Goal: Transaction & Acquisition: Download file/media

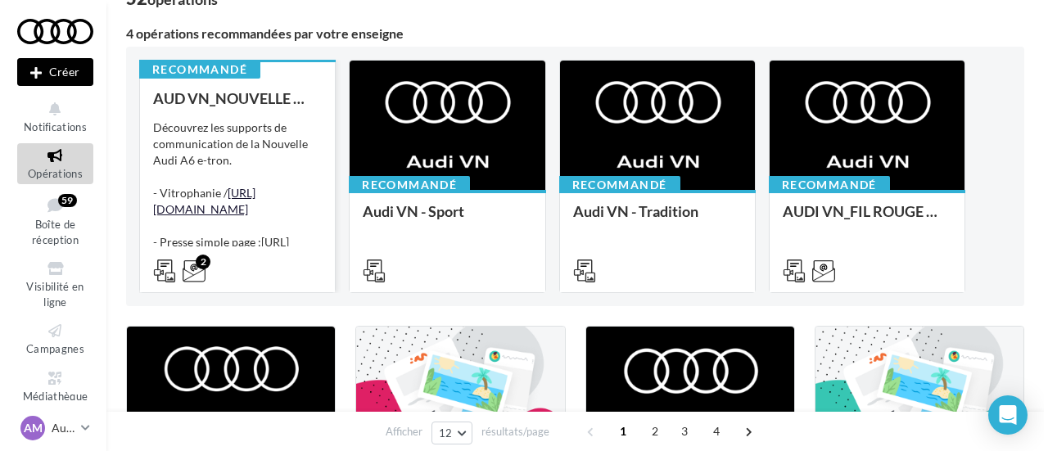
scroll to position [164, 0]
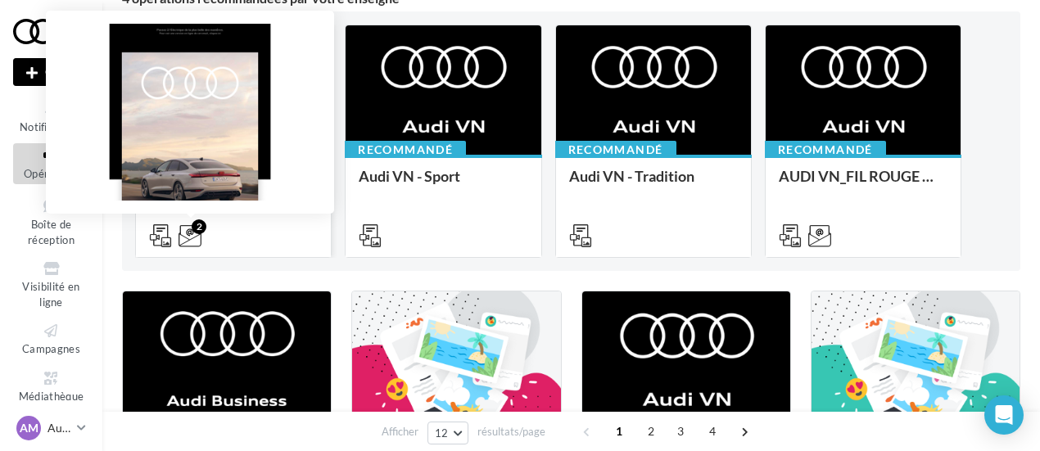
click at [191, 235] on icon at bounding box center [190, 235] width 23 height 23
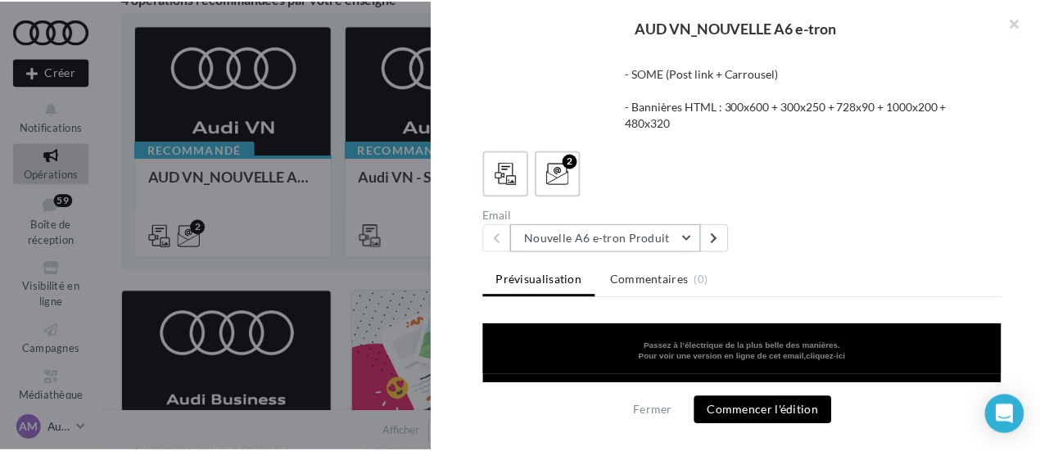
scroll to position [248, 0]
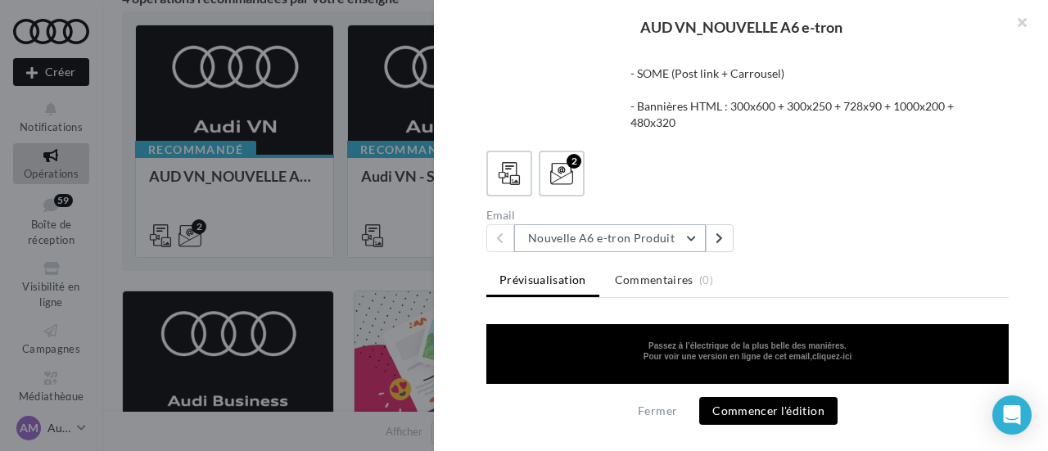
click at [649, 240] on button "Nouvelle A6 e-tron Produit" at bounding box center [610, 238] width 192 height 28
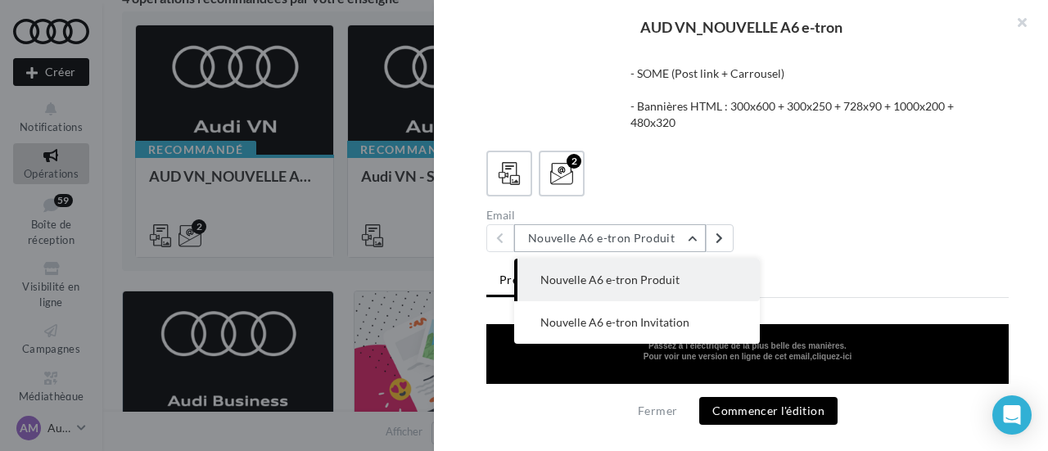
click at [649, 240] on button "Nouvelle A6 e-tron Produit" at bounding box center [610, 238] width 192 height 28
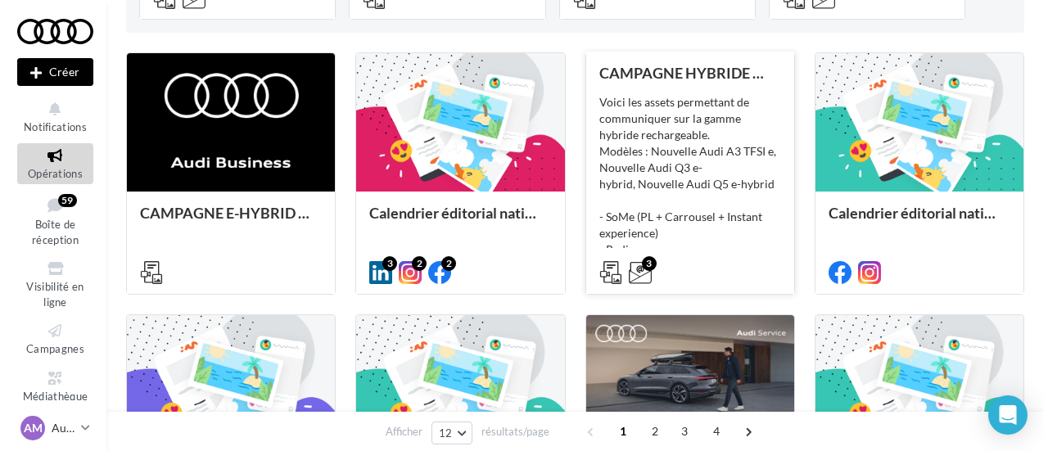
scroll to position [409, 0]
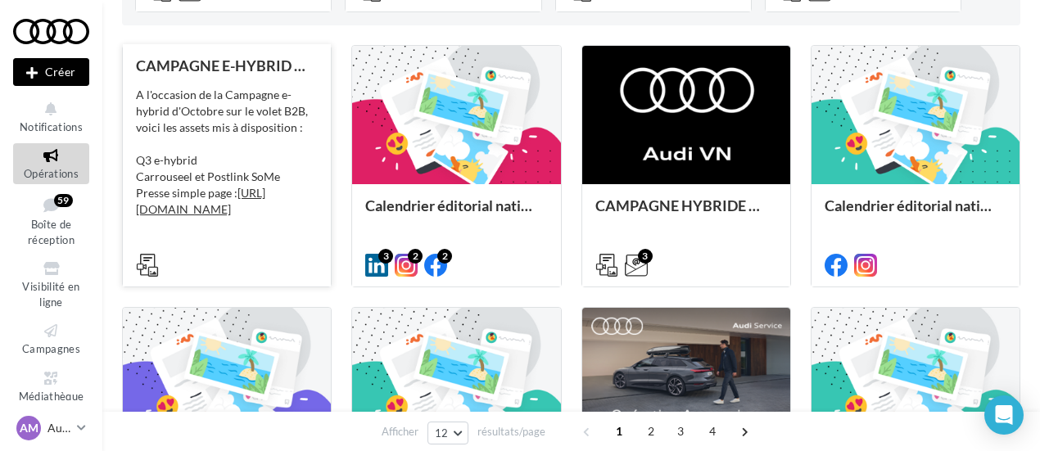
click at [143, 265] on icon at bounding box center [147, 265] width 23 height 23
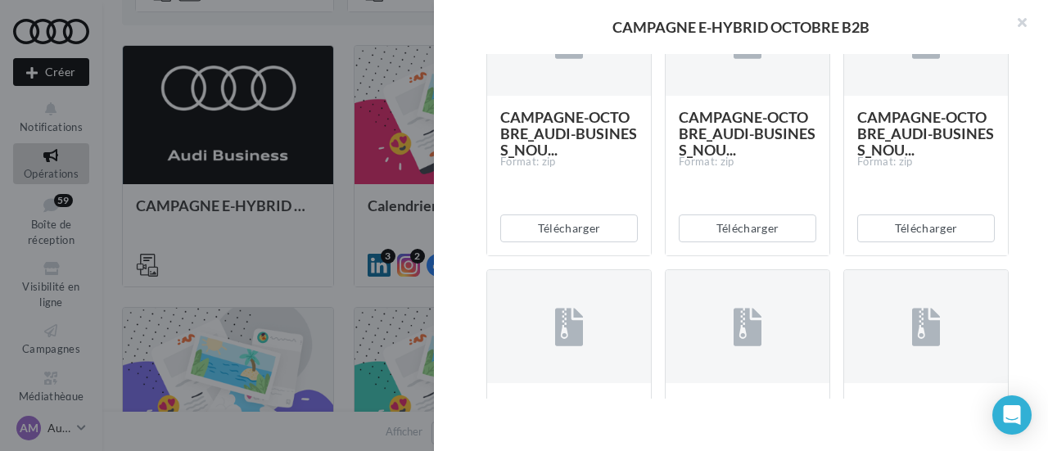
scroll to position [491, 0]
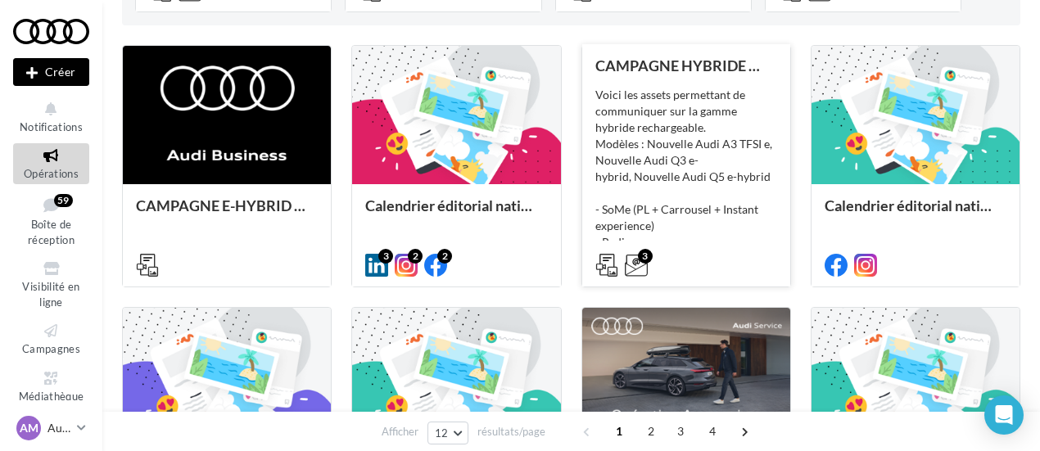
click at [662, 147] on div "Voici les assets permettant de communiquer sur la gamme hybride rechargeable. M…" at bounding box center [686, 169] width 182 height 164
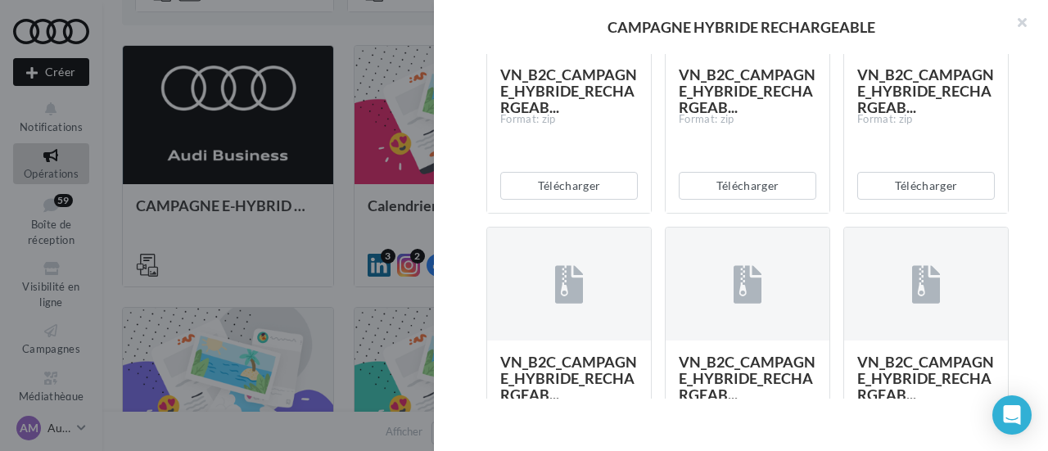
scroll to position [819, 0]
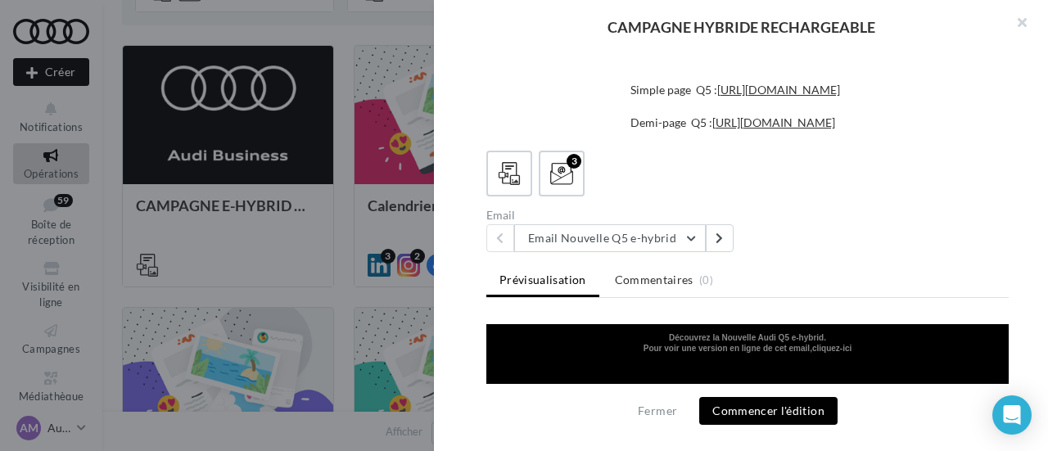
scroll to position [723, 0]
click at [663, 142] on div "Description Voici les assets permettant de communiquer sur la gamme hybride rec…" at bounding box center [747, 226] width 627 height 345
click at [644, 244] on button "Email Nouvelle Q5 e-hybrid" at bounding box center [610, 238] width 192 height 28
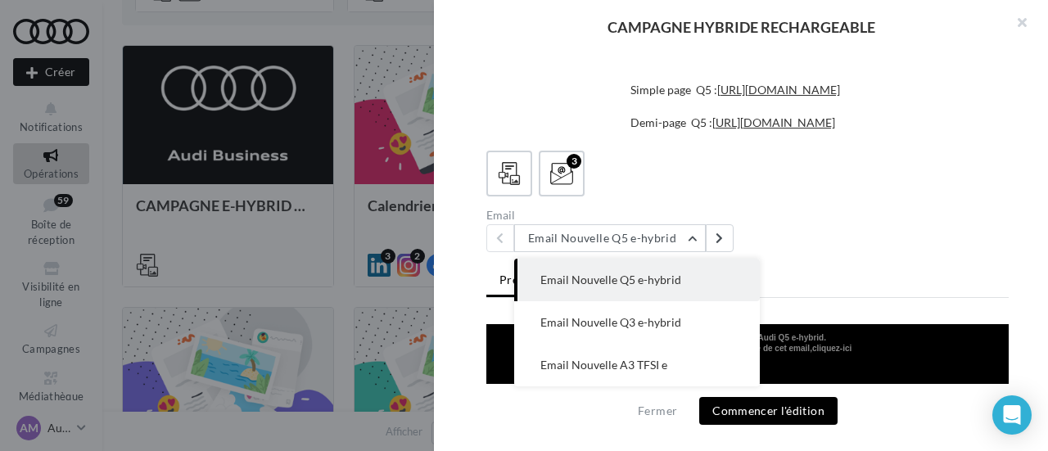
click at [842, 234] on div "Email Email Nouvelle Q5 e-hybrid Email Nouvelle Q5 e-hybrid Email Nouvelle Q3 e…" at bounding box center [754, 231] width 536 height 43
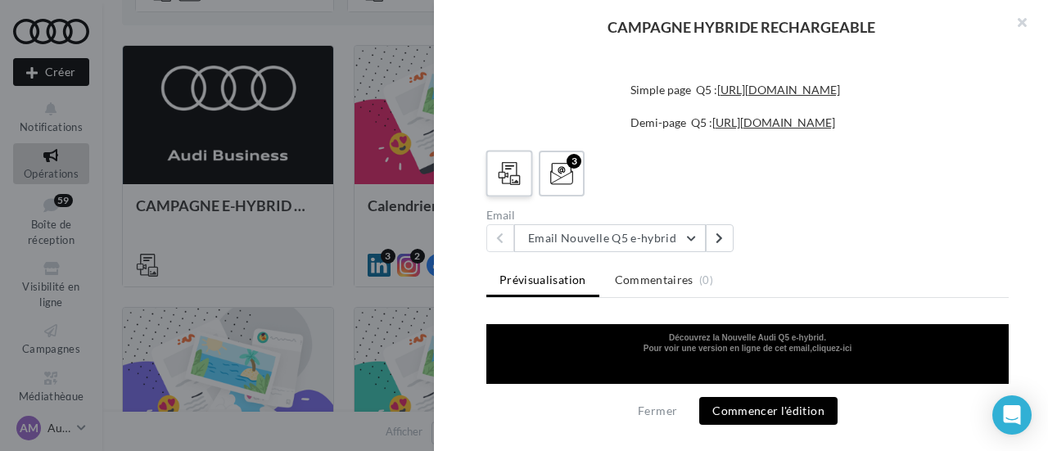
click at [516, 161] on div at bounding box center [510, 174] width 30 height 30
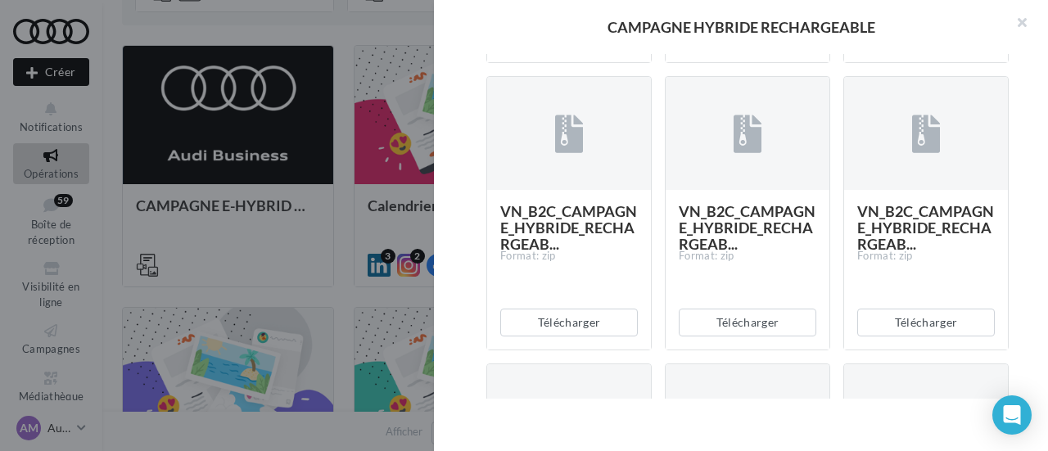
scroll to position [1296, 0]
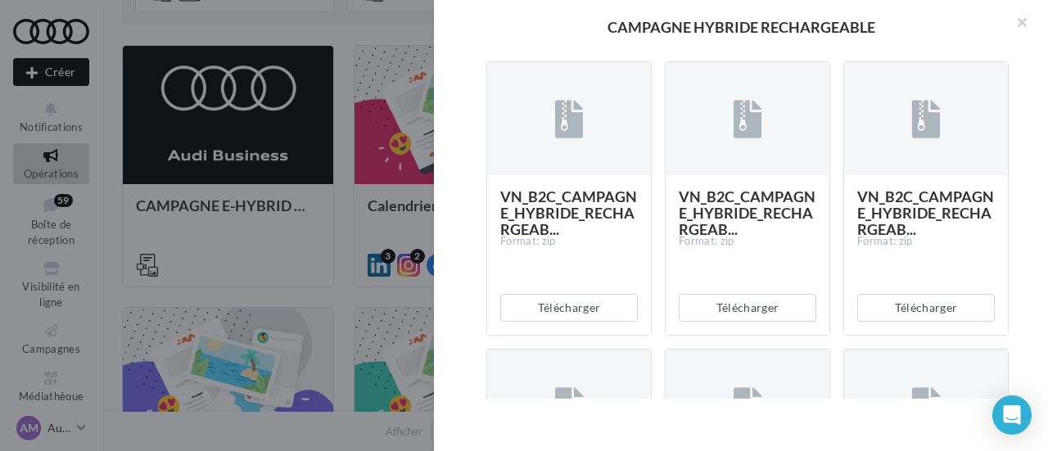
click at [590, 34] on button "Télécharger" at bounding box center [569, 21] width 138 height 28
click at [670, 48] on div "Télécharger" at bounding box center [748, 20] width 164 height 54
drag, startPoint x: 729, startPoint y: 296, endPoint x: 737, endPoint y: 298, distance: 8.6
click at [729, 34] on button "Télécharger" at bounding box center [748, 21] width 138 height 28
click at [882, 34] on button "Télécharger" at bounding box center [926, 21] width 138 height 28
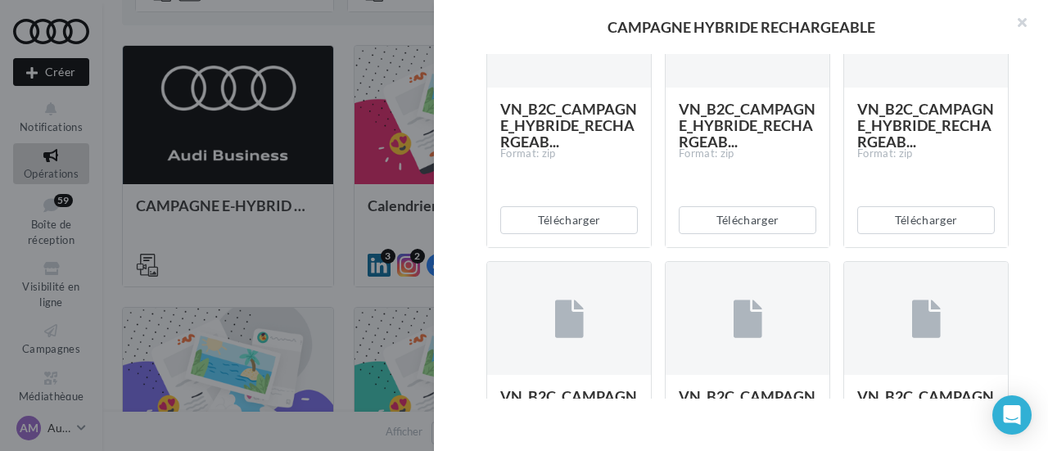
scroll to position [1542, 0]
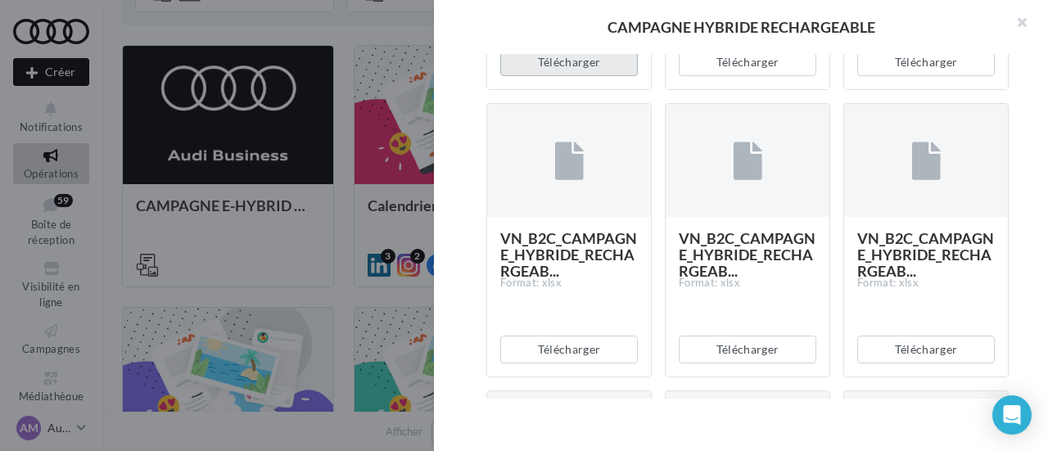
click at [570, 76] on button "Télécharger" at bounding box center [569, 62] width 138 height 28
click at [732, 76] on button "Télécharger" at bounding box center [748, 62] width 138 height 28
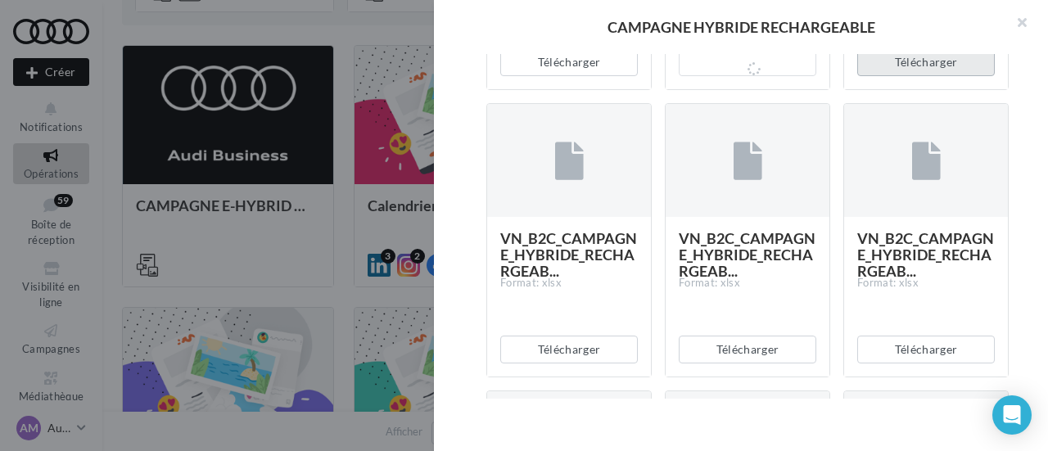
click at [888, 76] on button "Télécharger" at bounding box center [926, 62] width 138 height 28
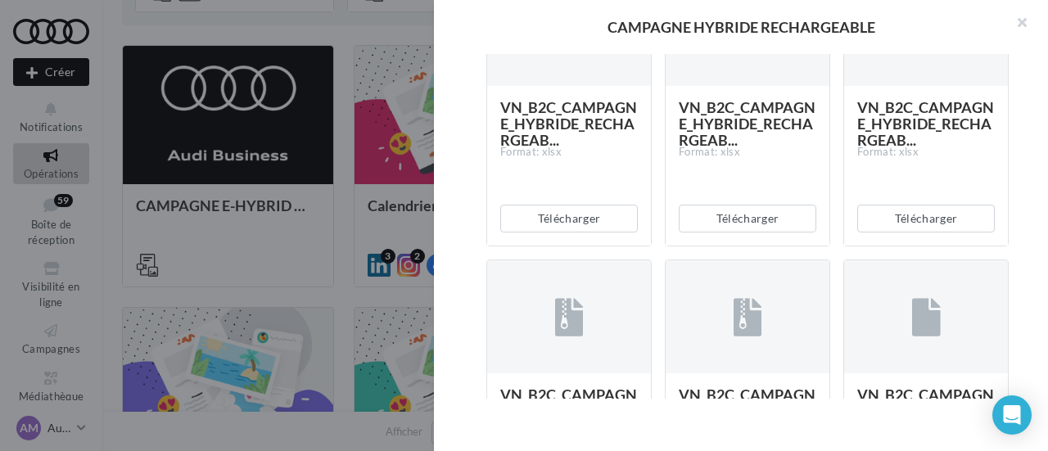
scroll to position [1788, 0]
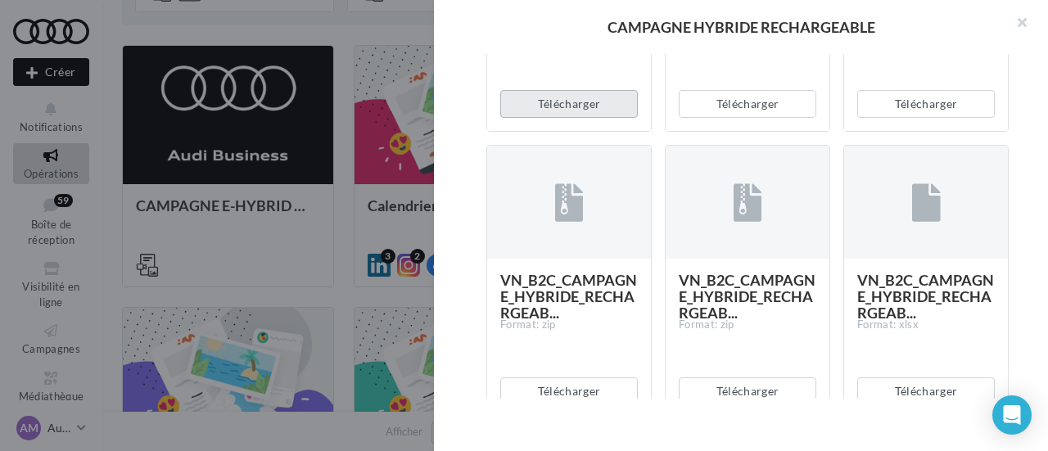
drag, startPoint x: 568, startPoint y: 379, endPoint x: 585, endPoint y: 380, distance: 16.4
click at [568, 118] on button "Télécharger" at bounding box center [569, 104] width 138 height 28
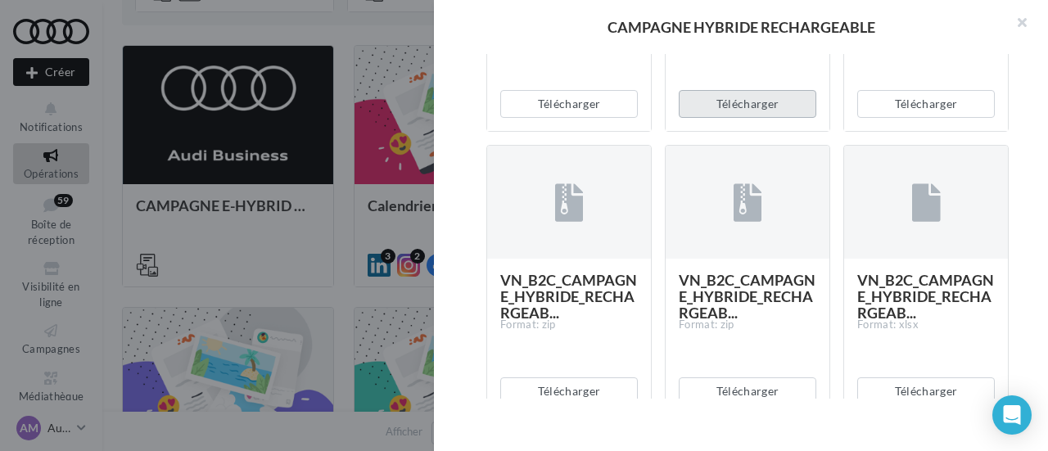
drag, startPoint x: 698, startPoint y: 378, endPoint x: 734, endPoint y: 378, distance: 36.0
click at [699, 118] on button "Télécharger" at bounding box center [748, 104] width 138 height 28
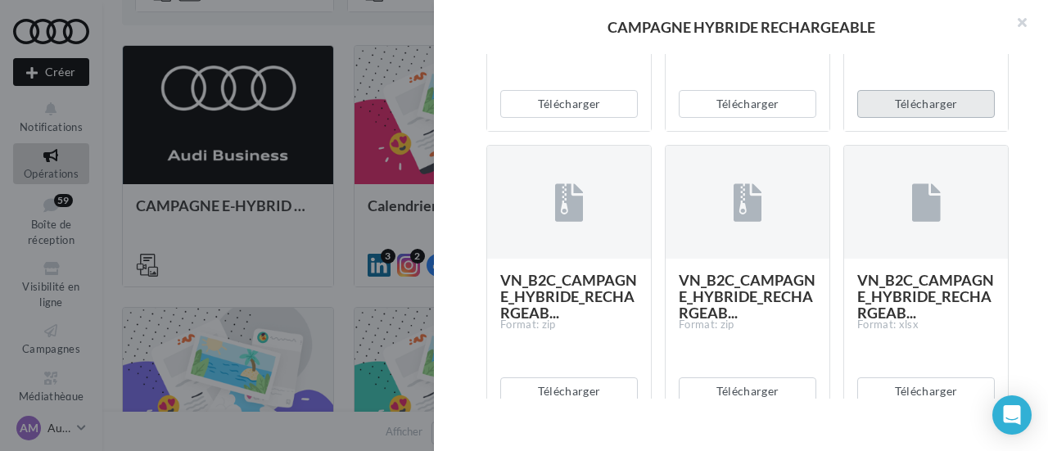
click at [903, 118] on button "Télécharger" at bounding box center [926, 104] width 138 height 28
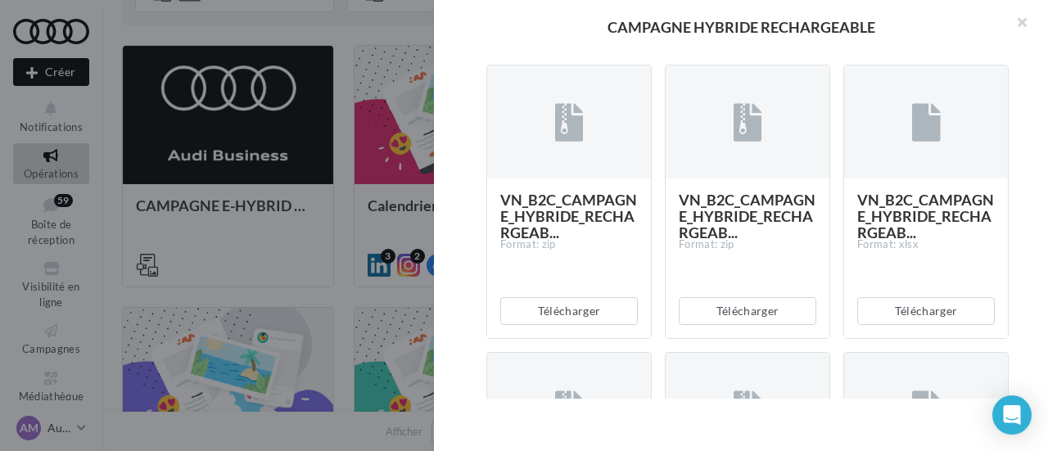
scroll to position [2197, 0]
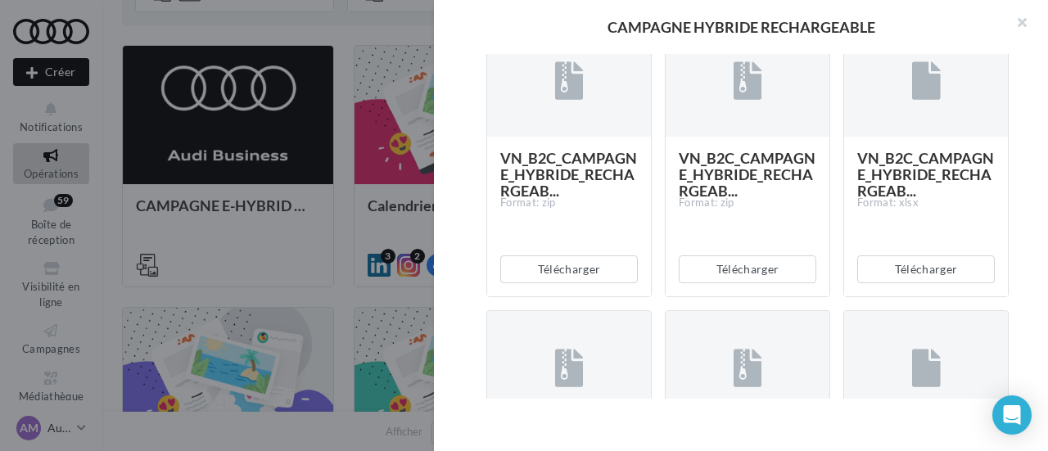
drag, startPoint x: 912, startPoint y: 256, endPoint x: 898, endPoint y: 256, distance: 14.7
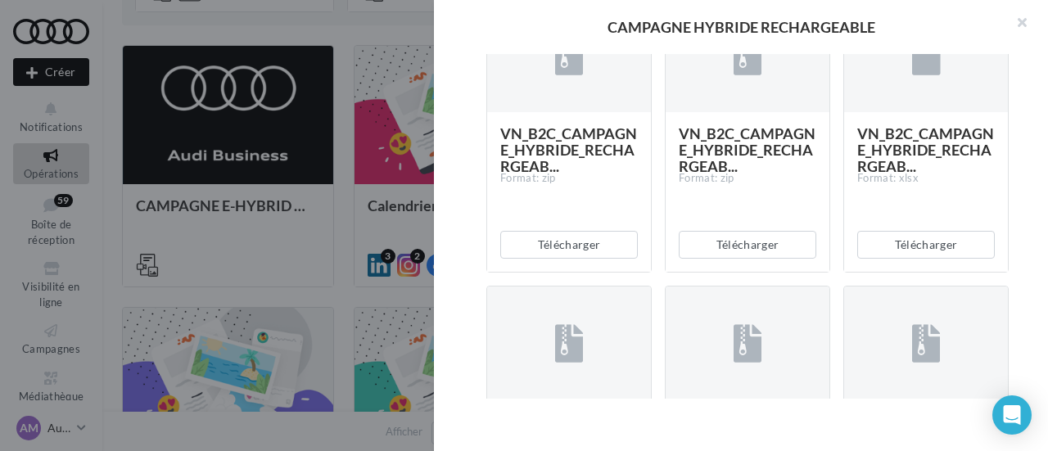
scroll to position [2525, 0]
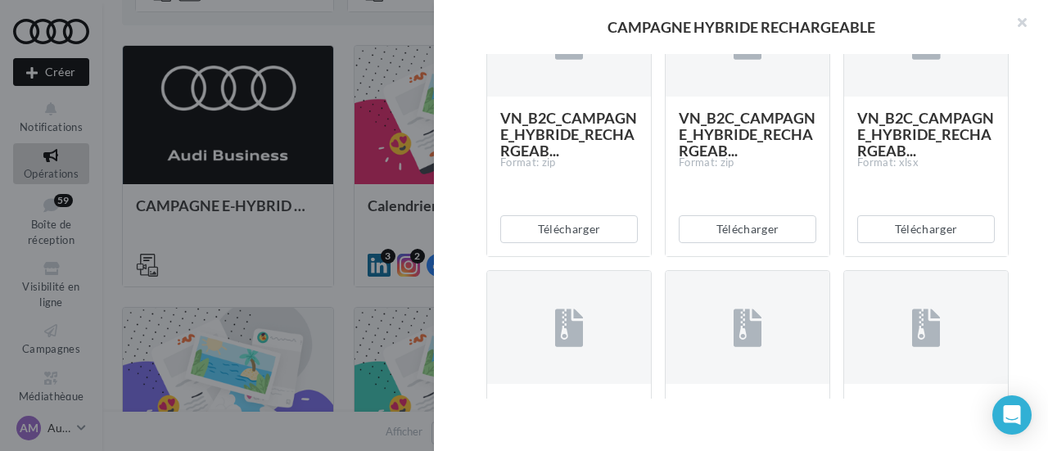
drag, startPoint x: 558, startPoint y: 217, endPoint x: 590, endPoint y: 219, distance: 32.0
drag, startPoint x: 726, startPoint y: 217, endPoint x: 784, endPoint y: 224, distance: 57.8
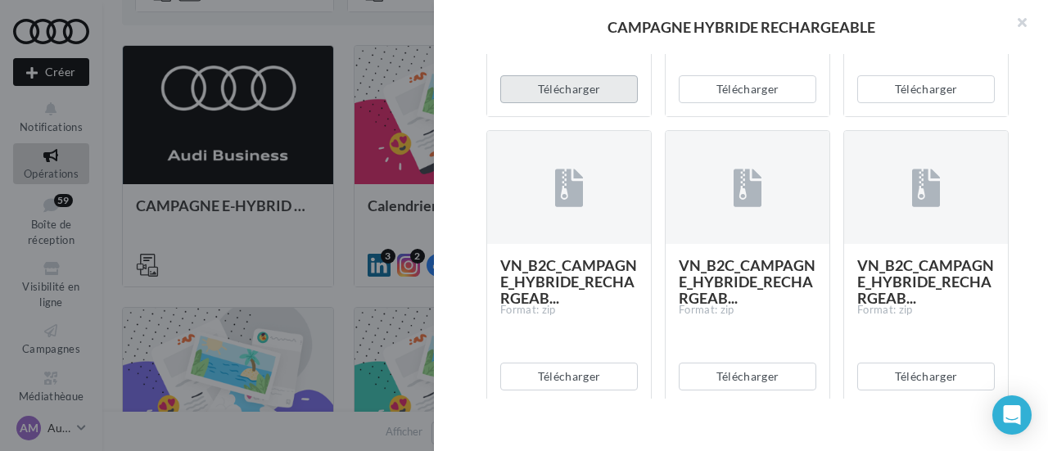
scroll to position [2771, 0]
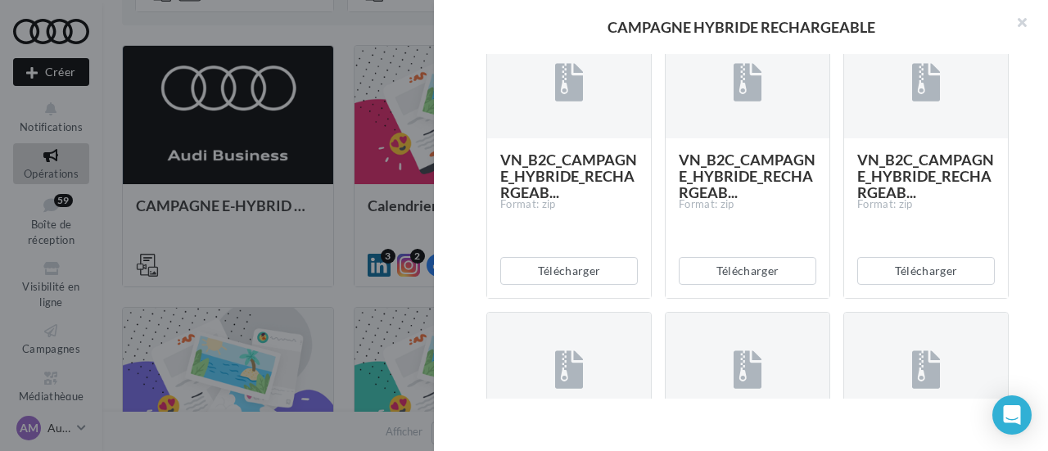
drag, startPoint x: 581, startPoint y: 256, endPoint x: 606, endPoint y: 256, distance: 24.6
drag, startPoint x: 738, startPoint y: 253, endPoint x: 828, endPoint y: 253, distance: 90.1
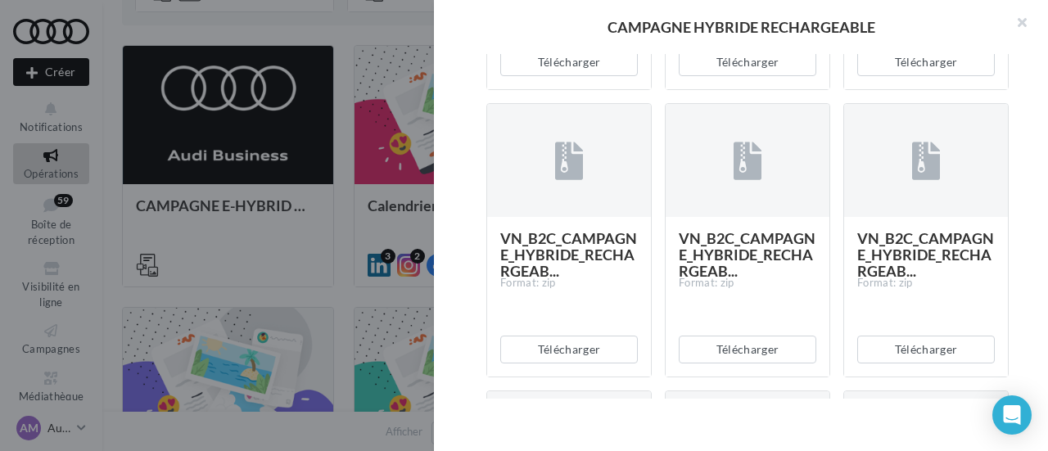
scroll to position [3016, 0]
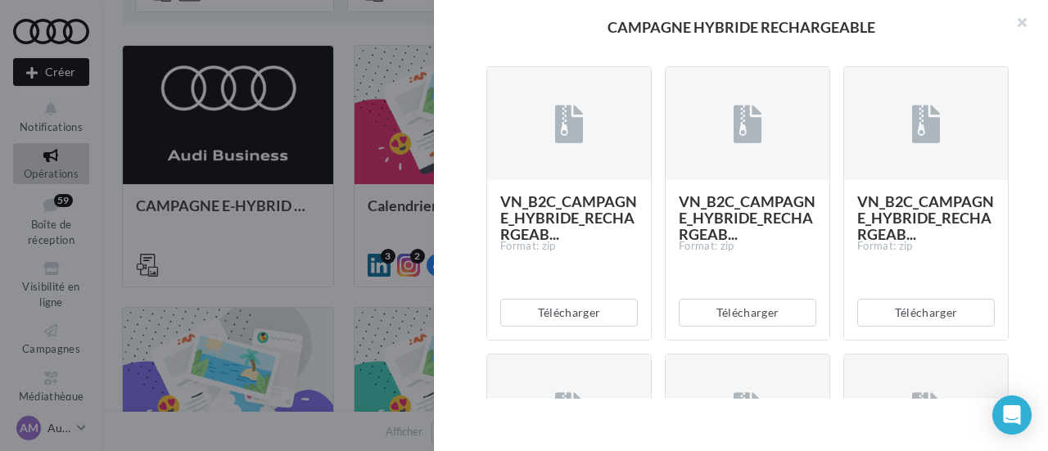
click at [575, 39] on button "Télécharger" at bounding box center [569, 25] width 138 height 28
click at [726, 39] on button "Télécharger" at bounding box center [748, 25] width 138 height 28
click at [912, 39] on button "Télécharger" at bounding box center [926, 25] width 138 height 28
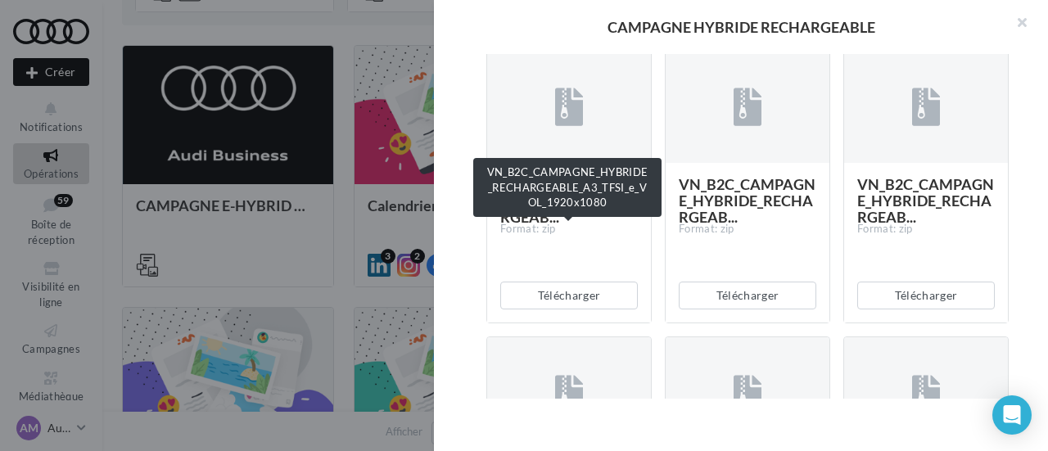
scroll to position [3344, 0]
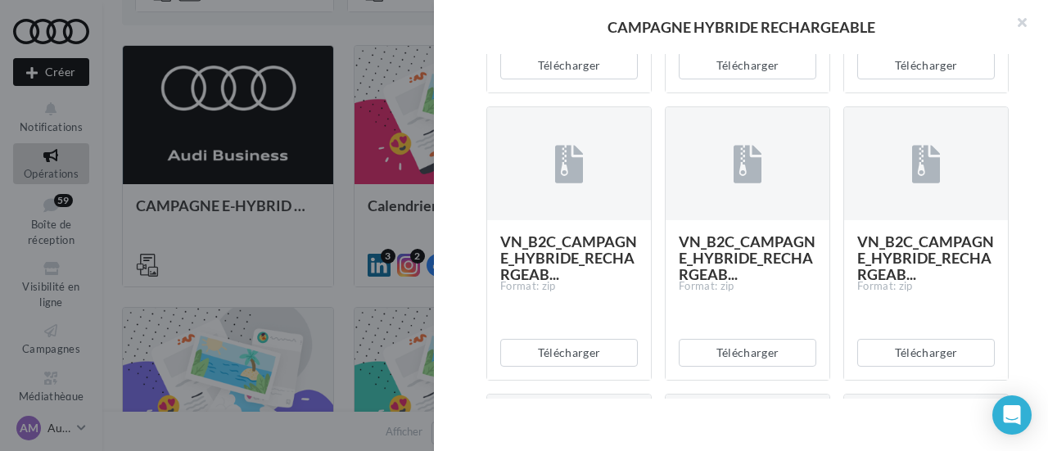
scroll to position [3671, 0]
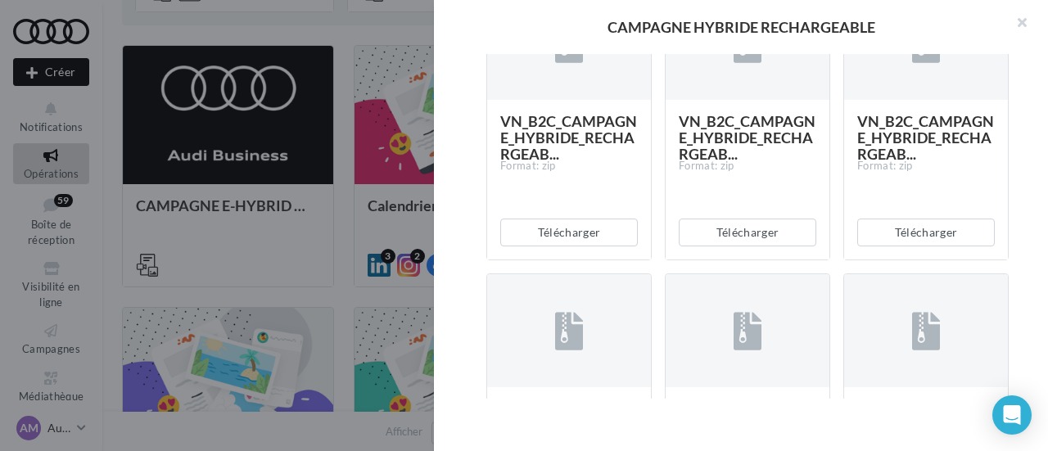
drag, startPoint x: 731, startPoint y: 227, endPoint x: 744, endPoint y: 228, distance: 12.3
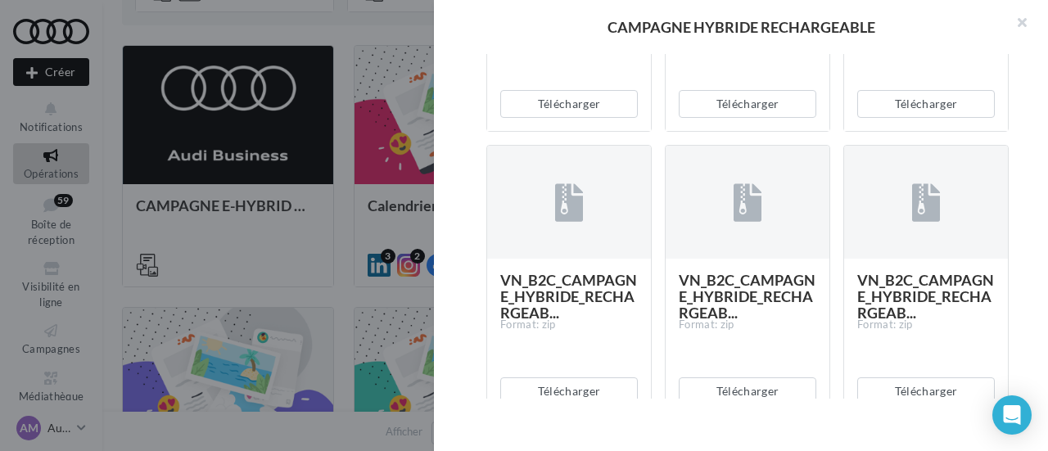
scroll to position [3835, 0]
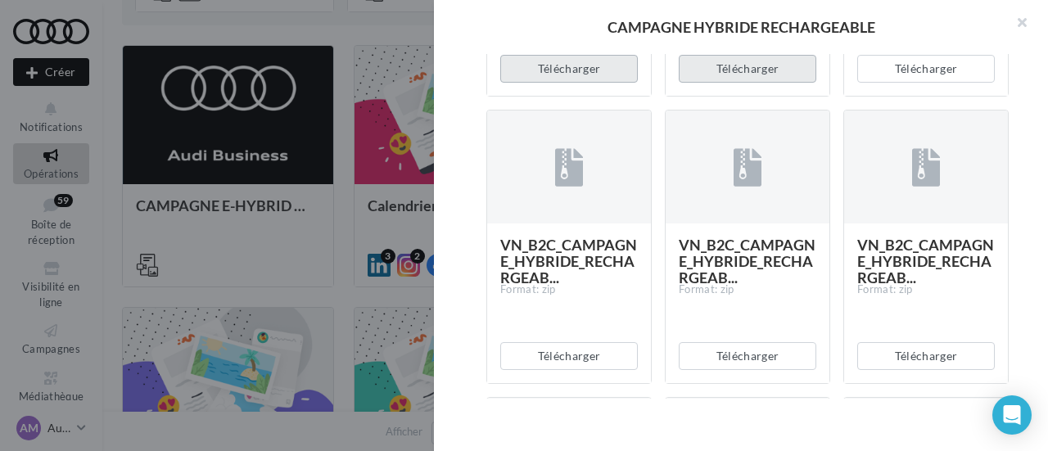
drag, startPoint x: 563, startPoint y: 351, endPoint x: 680, endPoint y: 355, distance: 116.4
click at [565, 83] on button "Télécharger" at bounding box center [569, 69] width 138 height 28
drag, startPoint x: 744, startPoint y: 351, endPoint x: 770, endPoint y: 351, distance: 26.2
click at [744, 83] on button "Télécharger" at bounding box center [748, 69] width 138 height 28
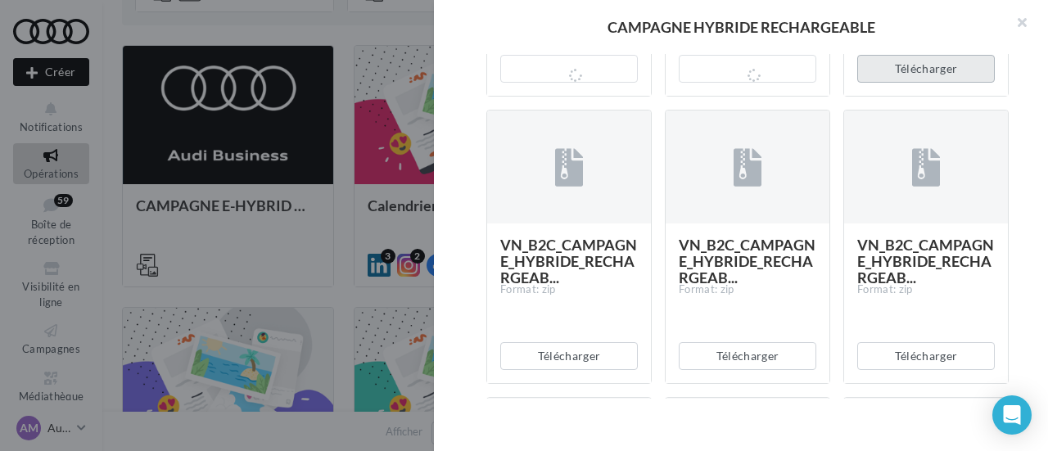
click at [909, 83] on button "Télécharger" at bounding box center [926, 69] width 138 height 28
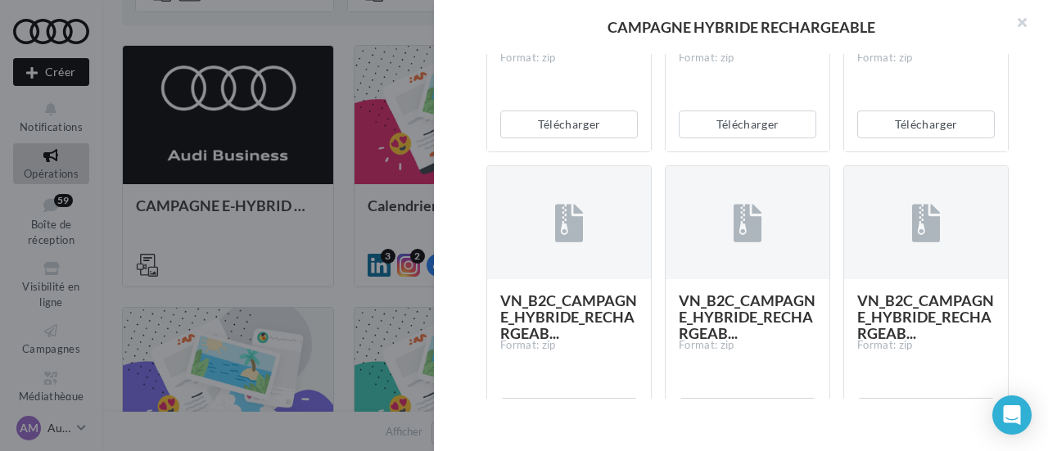
scroll to position [4163, 0]
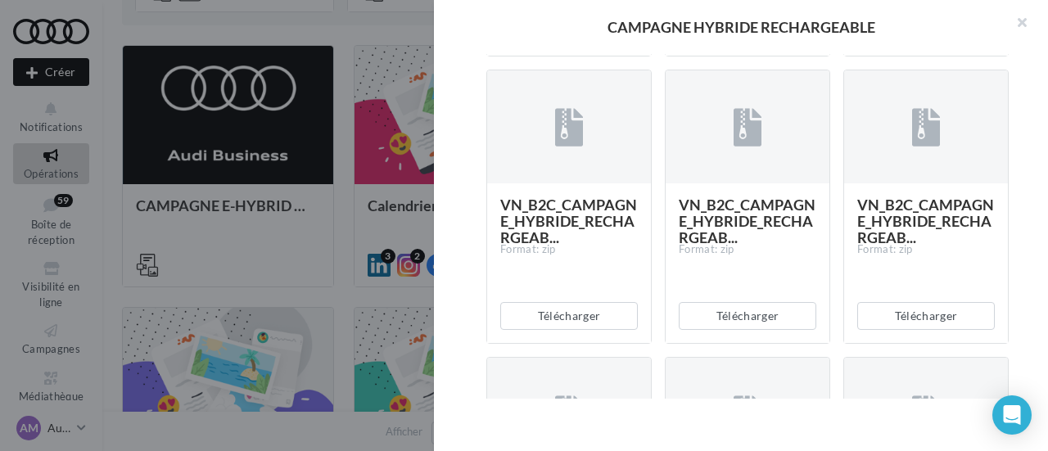
click at [580, 56] on div "Télécharger" at bounding box center [569, 29] width 164 height 54
click at [565, 43] on button "Télécharger" at bounding box center [569, 29] width 138 height 28
drag, startPoint x: 742, startPoint y: 304, endPoint x: 776, endPoint y: 304, distance: 34.4
click at [742, 43] on button "Télécharger" at bounding box center [748, 29] width 138 height 28
click at [884, 43] on button "Télécharger" at bounding box center [926, 29] width 138 height 28
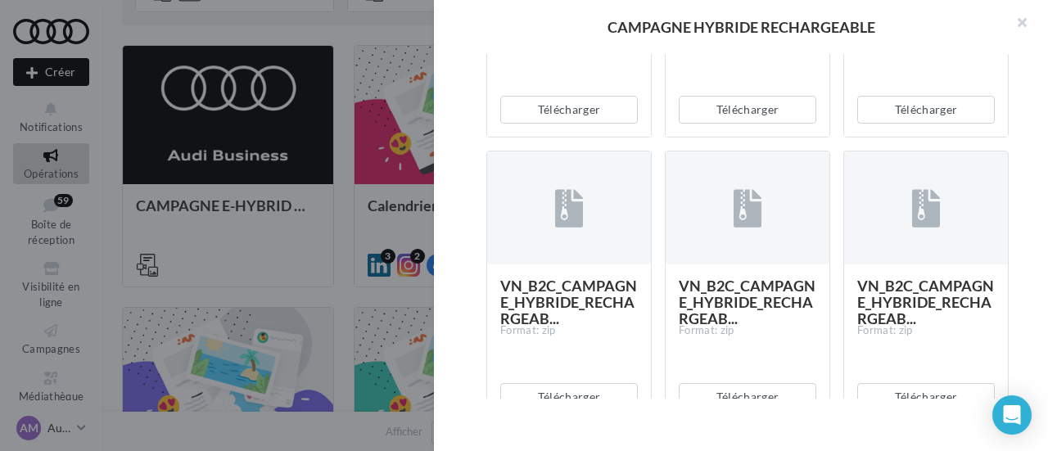
scroll to position [4409, 0]
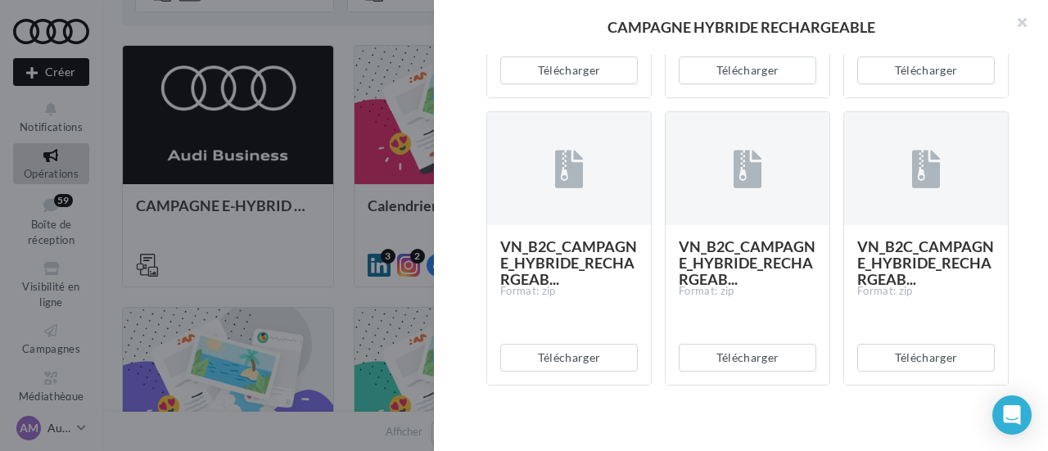
click at [568, 97] on div "Télécharger" at bounding box center [569, 70] width 164 height 54
click at [568, 84] on button "Télécharger" at bounding box center [569, 71] width 138 height 28
click at [760, 84] on button "Télécharger" at bounding box center [748, 71] width 138 height 28
drag, startPoint x: 903, startPoint y: 346, endPoint x: 891, endPoint y: 346, distance: 12.3
click at [903, 84] on button "Télécharger" at bounding box center [926, 71] width 138 height 28
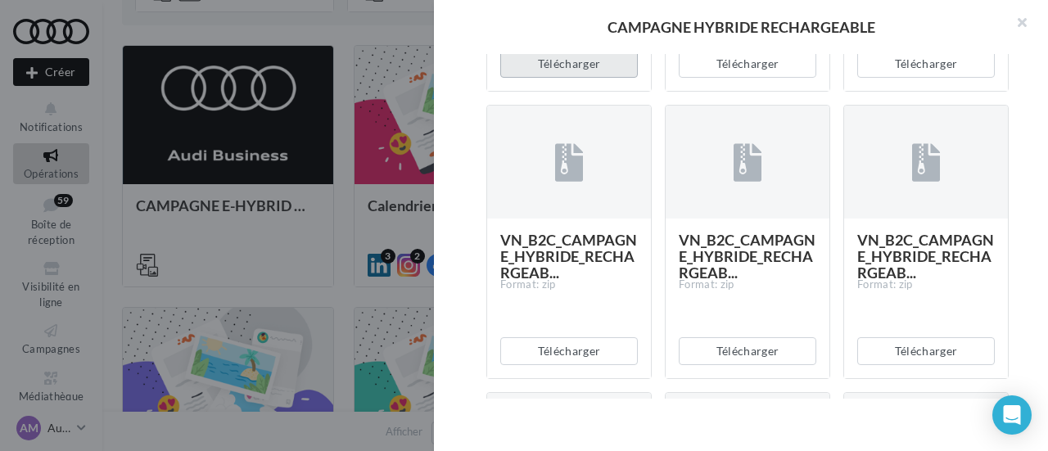
scroll to position [4736, 0]
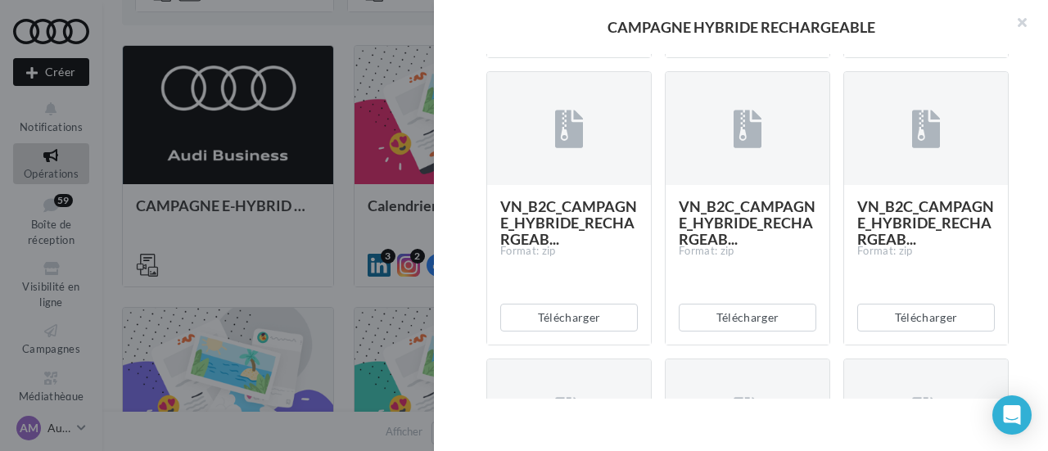
click at [587, 44] on button "Télécharger" at bounding box center [569, 30] width 138 height 28
click at [744, 44] on button "Télécharger" at bounding box center [748, 30] width 138 height 28
click at [875, 44] on button "Télécharger" at bounding box center [926, 30] width 138 height 28
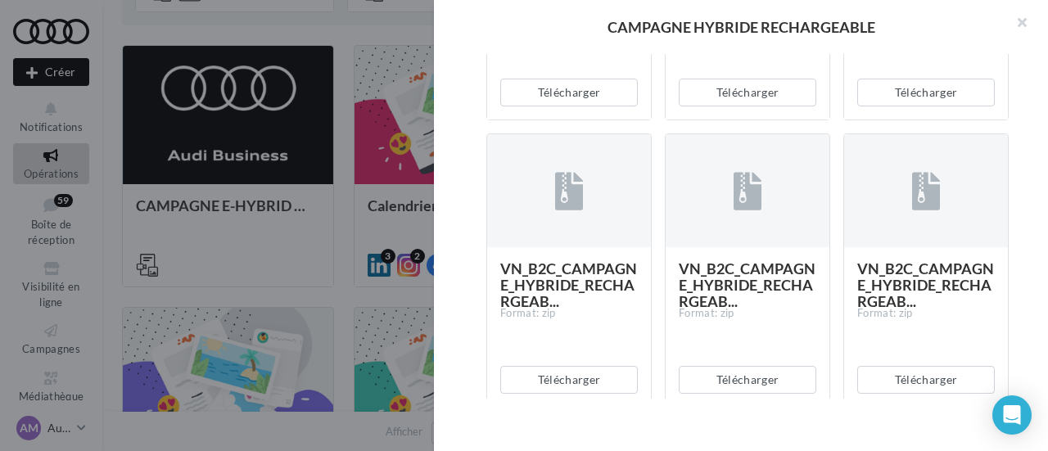
scroll to position [4982, 0]
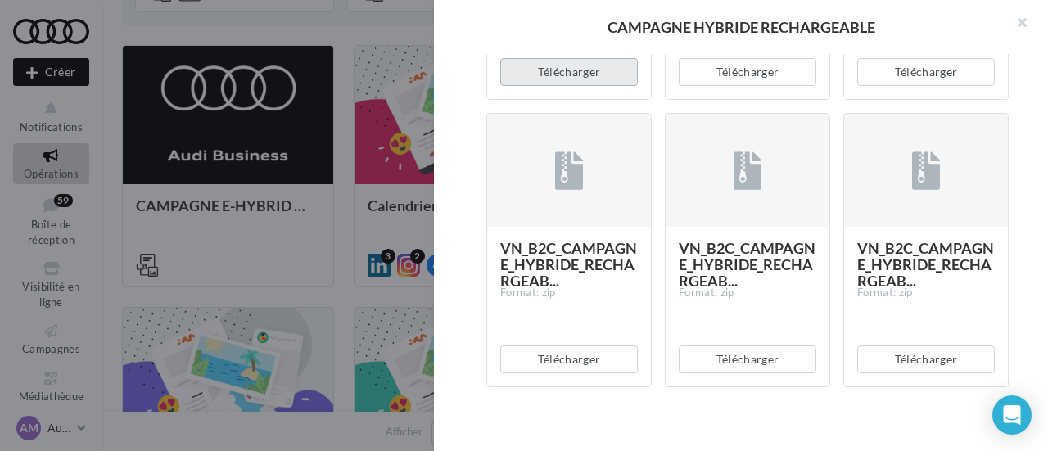
drag, startPoint x: 571, startPoint y: 352, endPoint x: 635, endPoint y: 353, distance: 63.9
click at [571, 86] on button "Télécharger" at bounding box center [569, 72] width 138 height 28
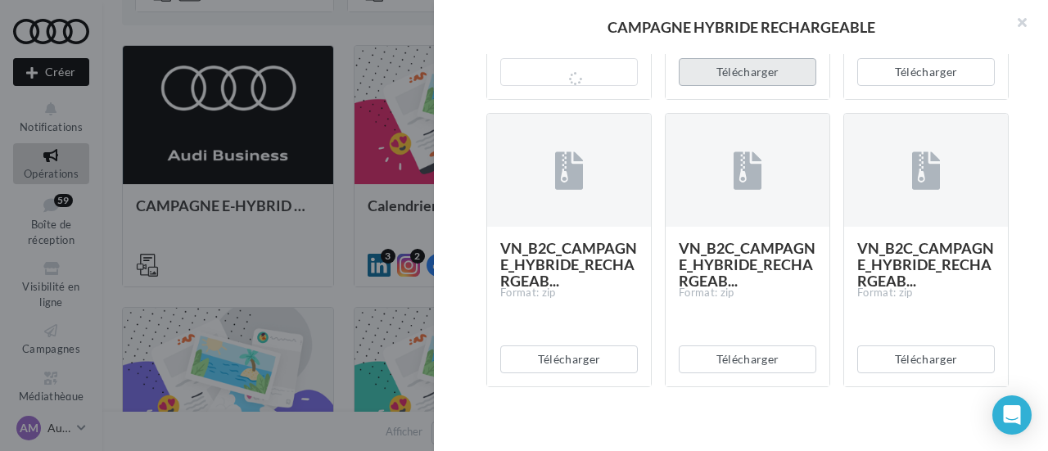
drag, startPoint x: 746, startPoint y: 353, endPoint x: 817, endPoint y: 350, distance: 70.5
click at [749, 86] on button "Télécharger" at bounding box center [748, 72] width 138 height 28
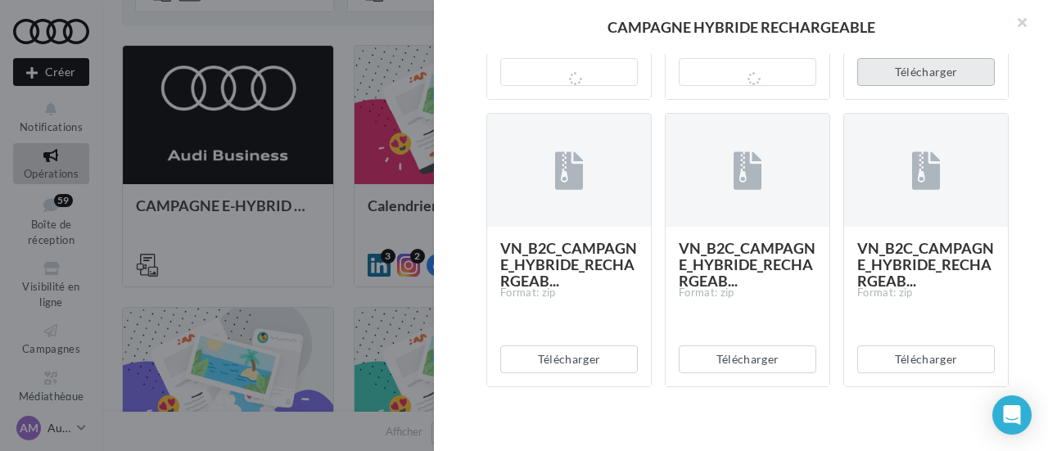
drag, startPoint x: 879, startPoint y: 346, endPoint x: 699, endPoint y: 304, distance: 185.1
click at [879, 86] on button "Télécharger" at bounding box center [926, 72] width 138 height 28
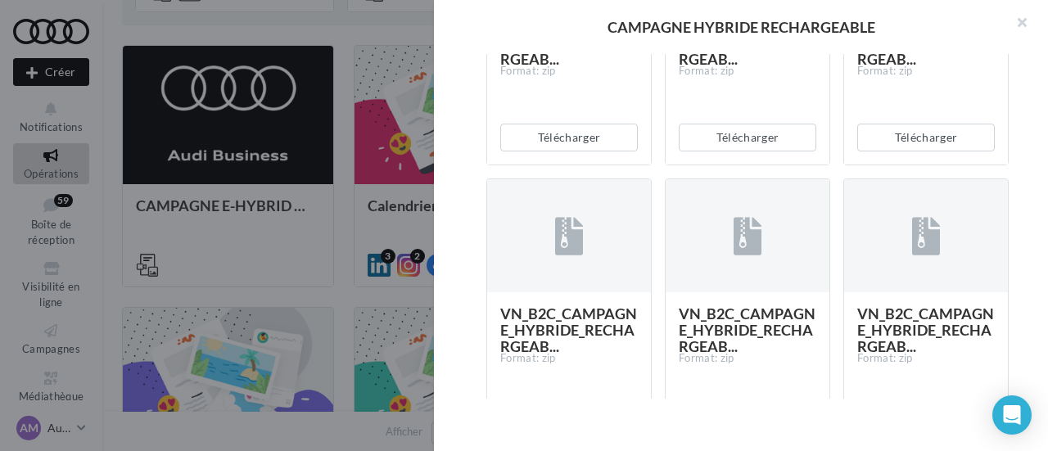
scroll to position [5227, 0]
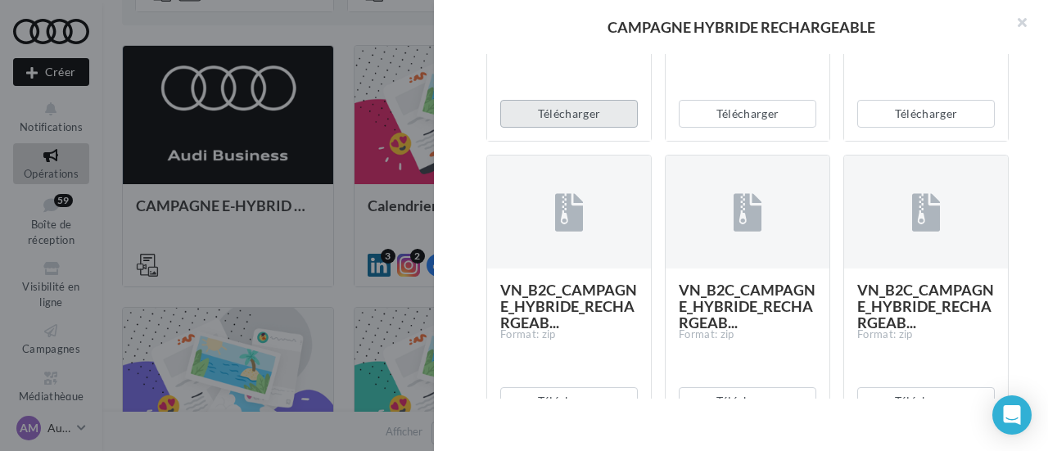
drag, startPoint x: 550, startPoint y: 389, endPoint x: 563, endPoint y: 389, distance: 13.1
click at [552, 128] on button "Télécharger" at bounding box center [569, 114] width 138 height 28
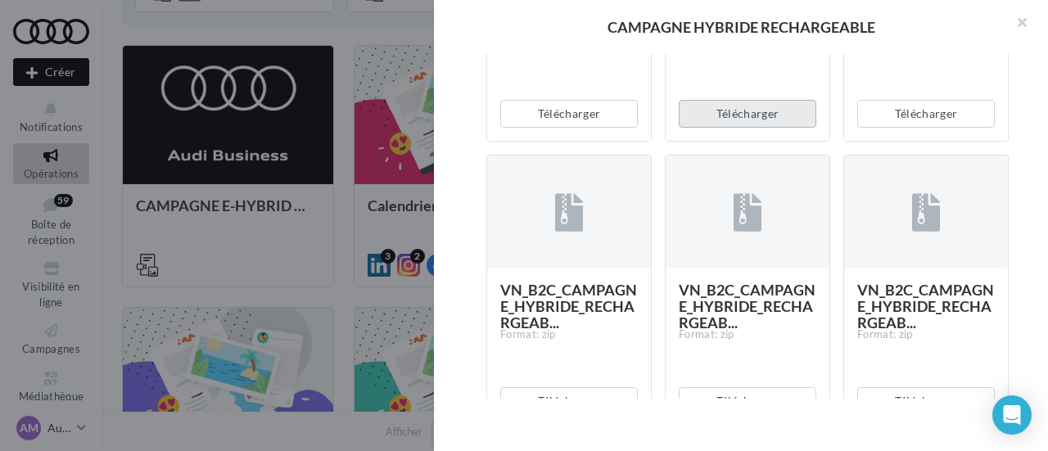
drag, startPoint x: 717, startPoint y: 386, endPoint x: 801, endPoint y: 386, distance: 83.5
click at [726, 128] on button "Télécharger" at bounding box center [748, 114] width 138 height 28
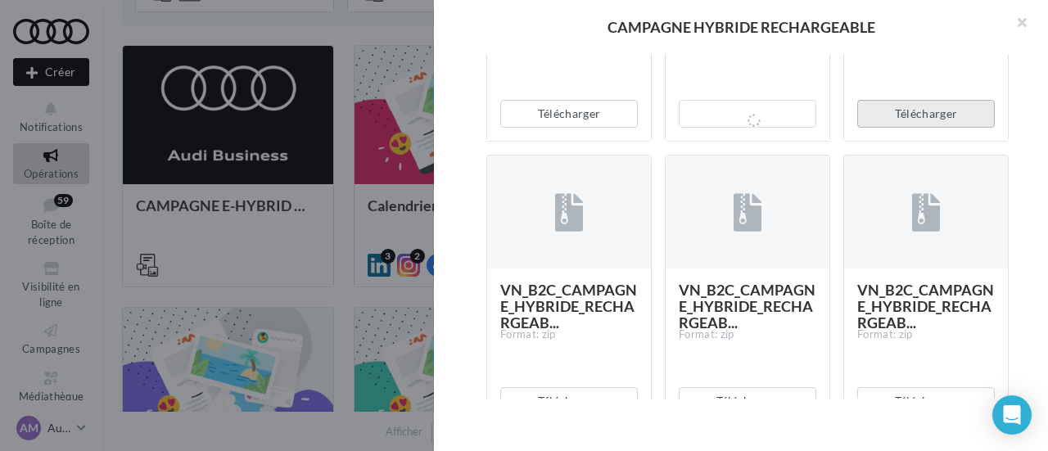
click at [911, 128] on button "Télécharger" at bounding box center [926, 114] width 138 height 28
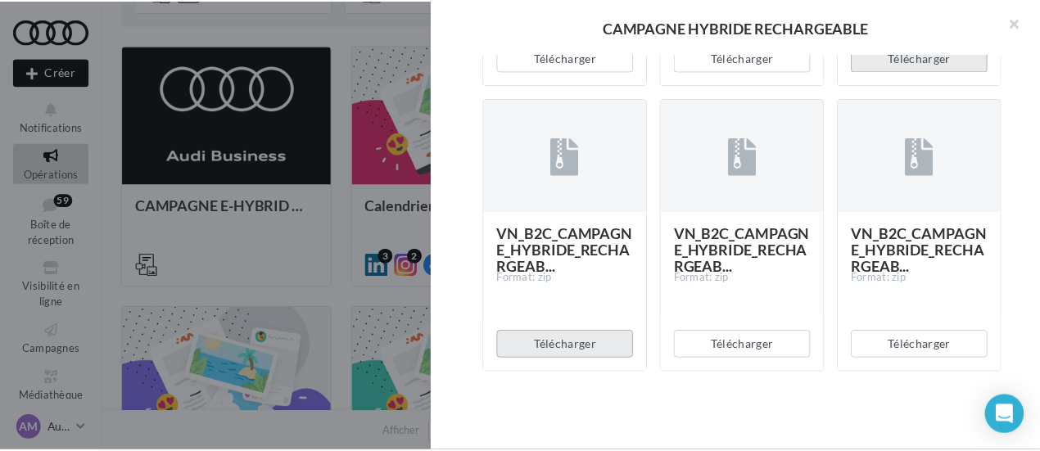
scroll to position [5562, 0]
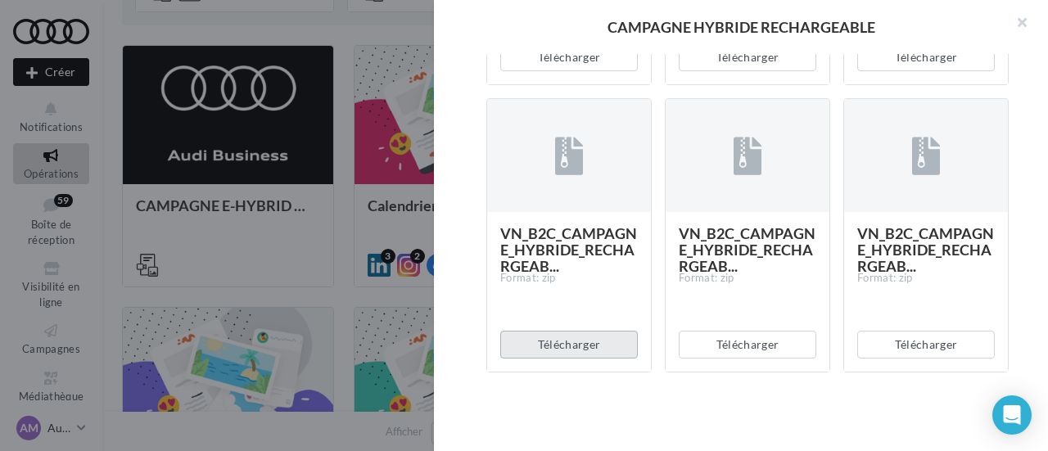
click at [555, 342] on button "Télécharger" at bounding box center [569, 345] width 138 height 28
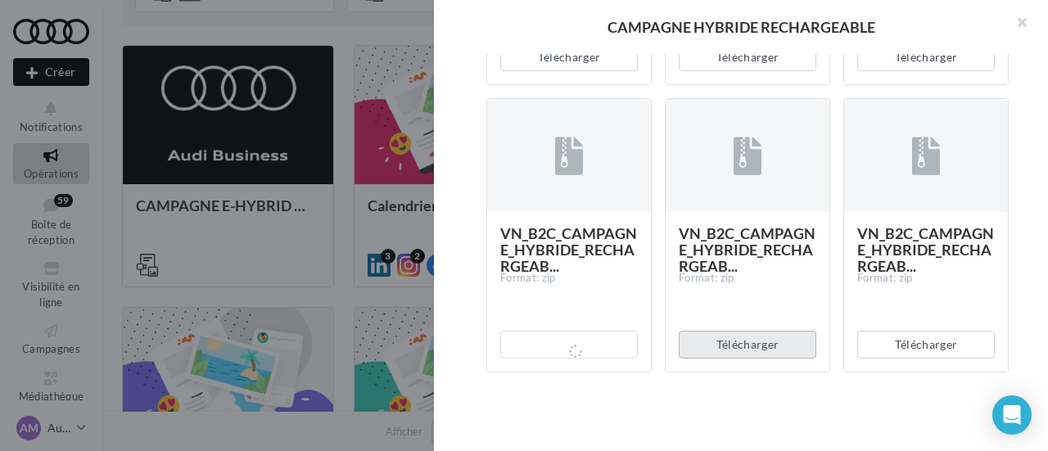
drag, startPoint x: 758, startPoint y: 350, endPoint x: 772, endPoint y: 350, distance: 13.9
click at [760, 350] on button "Télécharger" at bounding box center [748, 345] width 138 height 28
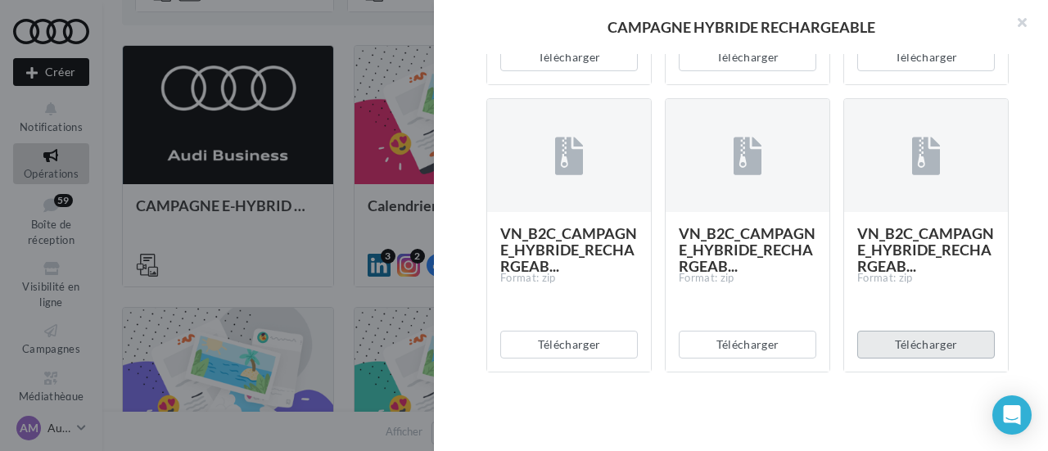
click at [871, 358] on button "Télécharger" at bounding box center [926, 345] width 138 height 28
